Goal: Task Accomplishment & Management: Manage account settings

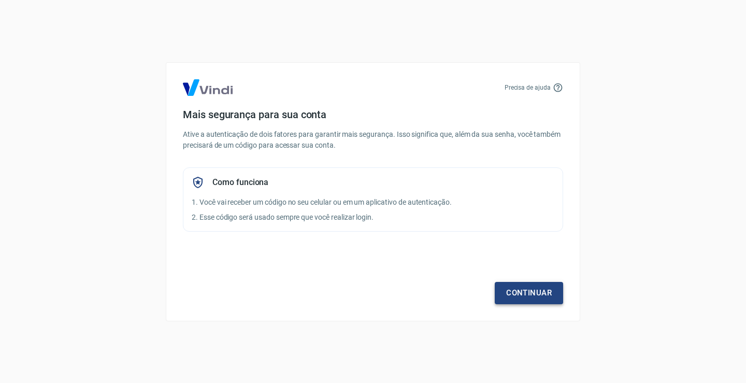
click at [528, 293] on link "Continuar" at bounding box center [529, 293] width 68 height 22
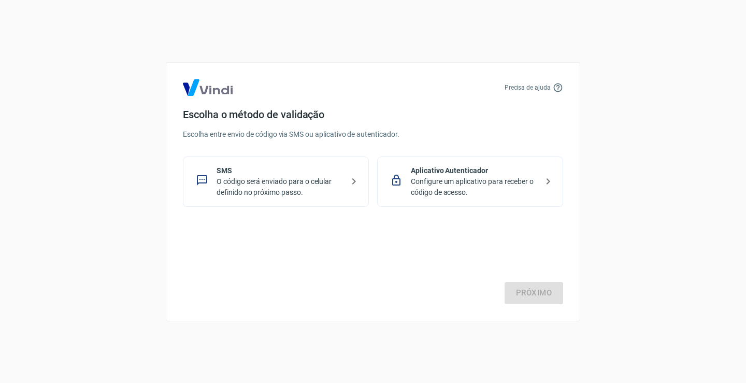
click at [262, 177] on p "O código será enviado para o celular definido no próximo passo." at bounding box center [280, 187] width 127 height 22
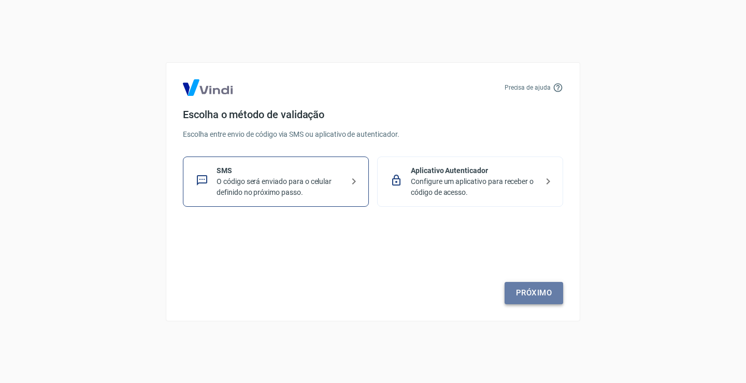
click at [529, 291] on link "Próximo" at bounding box center [534, 293] width 59 height 22
